Goal: Go to known website: Go to known website

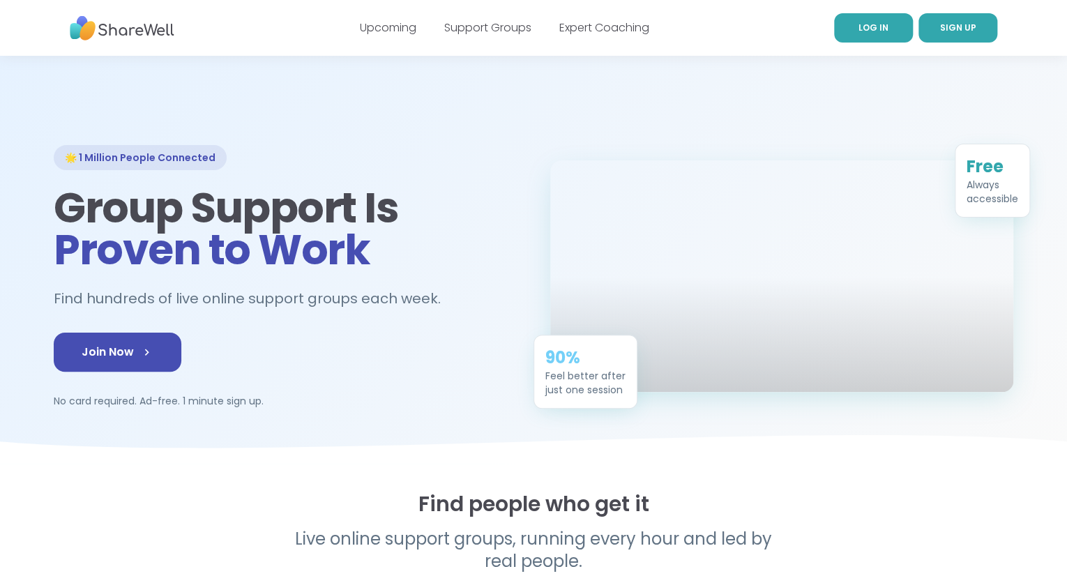
click at [864, 38] on link "LOG IN" at bounding box center [873, 27] width 79 height 29
